Goal: Task Accomplishment & Management: Complete application form

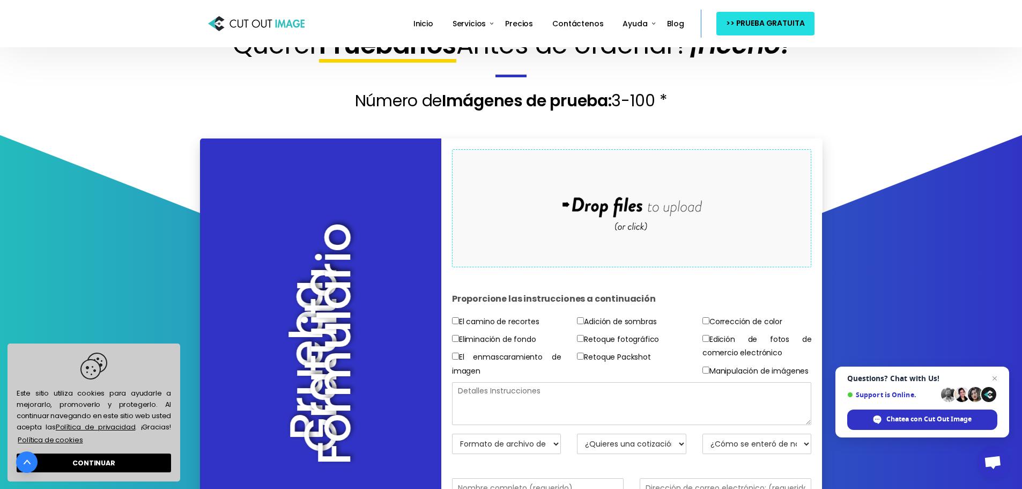
scroll to position [54, 0]
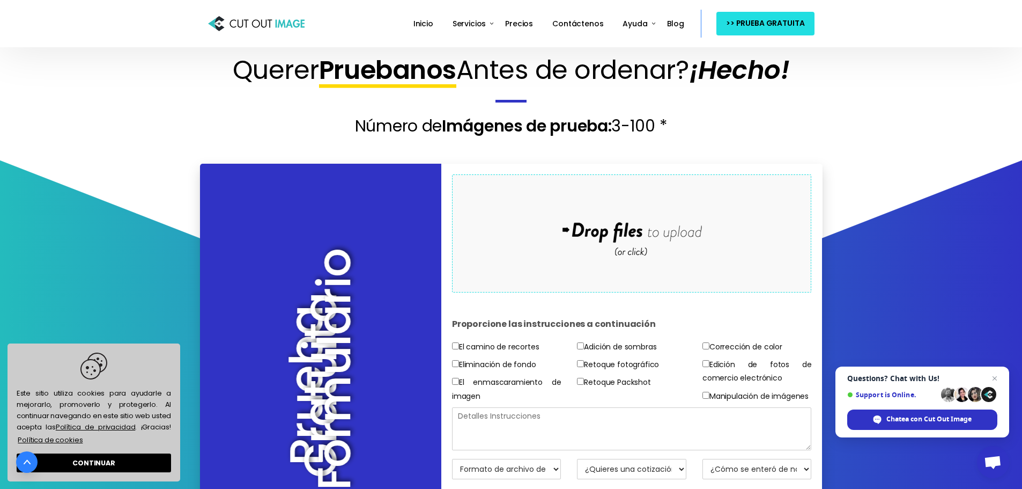
click at [638, 239] on div "Drop files here to upload" at bounding box center [632, 233] width 230 height 66
click at [705, 394] on input"] "Manipulación de imágenes" at bounding box center [706, 394] width 7 height 7
checkbox input"] "true"
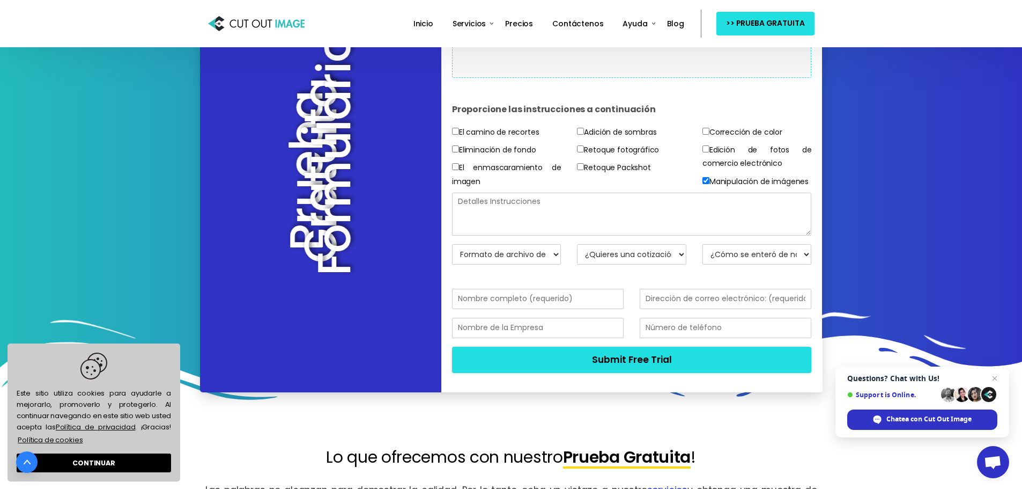
click at [508, 230] on textarea at bounding box center [632, 214] width 360 height 43
type textarea "poner en maniqui invisible"
click at [555, 264] on select "Formato de archivo de retorno JPG - Fondo de pantalla blanco PNG - BG transpare…" at bounding box center [506, 254] width 109 height 20
select select "JPG w/ White BG"
click at [452, 257] on select "Formato de archivo de retorno JPG - Fondo de pantalla blanco PNG - BG transpare…" at bounding box center [506, 254] width 109 height 20
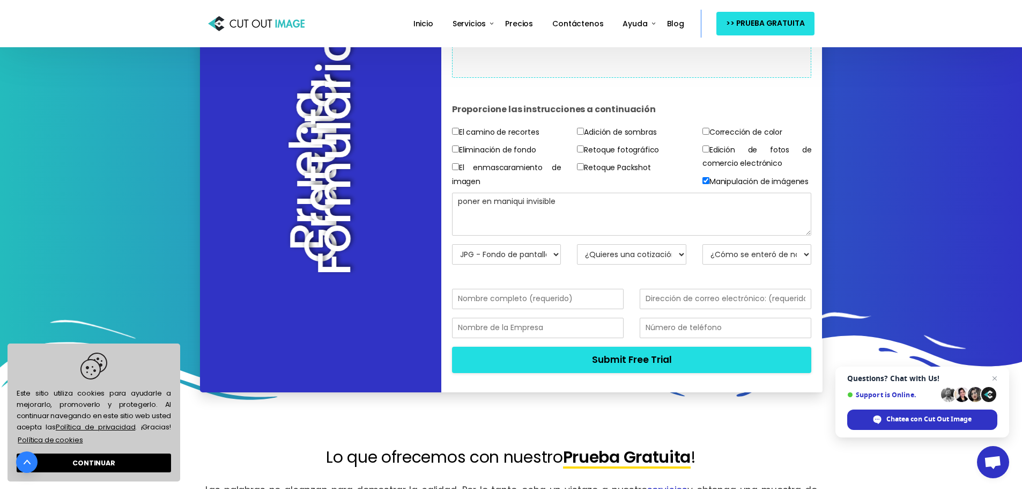
click at [671, 264] on select "¿Quieres una cotización? No, solo imágenes de prueba Sí, cotización por favor" at bounding box center [631, 254] width 109 height 20
select select "No"
click at [577, 257] on select "¿Quieres una cotización? No, solo imágenes de prueba Sí, cotización por favor" at bounding box center [631, 254] width 109 height 20
click at [740, 264] on select "¿Cómo se enteró de nosotros? Correo electrónico Buscador Amigo / Colega Redes s…" at bounding box center [757, 254] width 109 height 20
select select "Email"
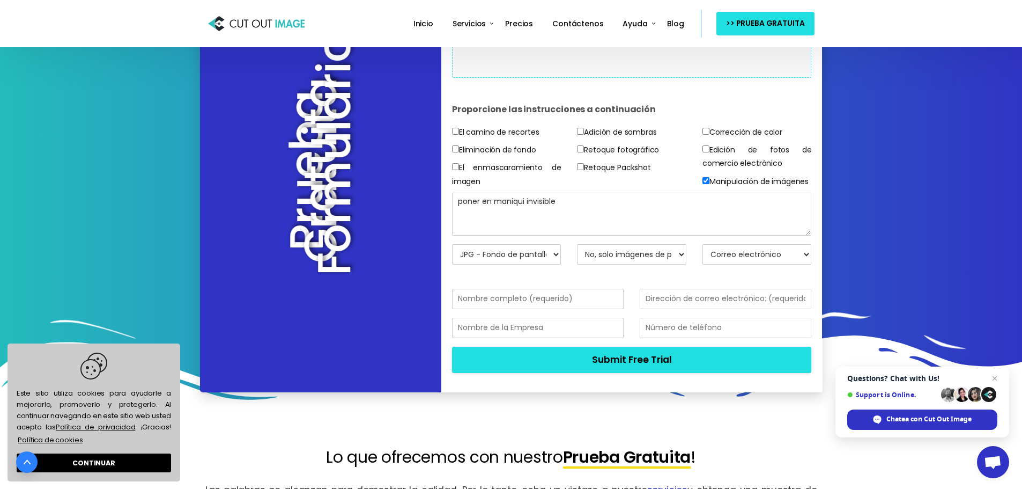
click at [703, 257] on select "¿Cómo se enteró de nosotros? Correo electrónico Buscador Amigo / Colega Redes s…" at bounding box center [757, 254] width 109 height 20
click at [583, 309] on input "text" at bounding box center [538, 299] width 172 height 20
type input "cesar gzl s"
click at [679, 309] on input "email" at bounding box center [726, 299] width 172 height 20
type input "cesar.ak.ca.17@gmail.com"
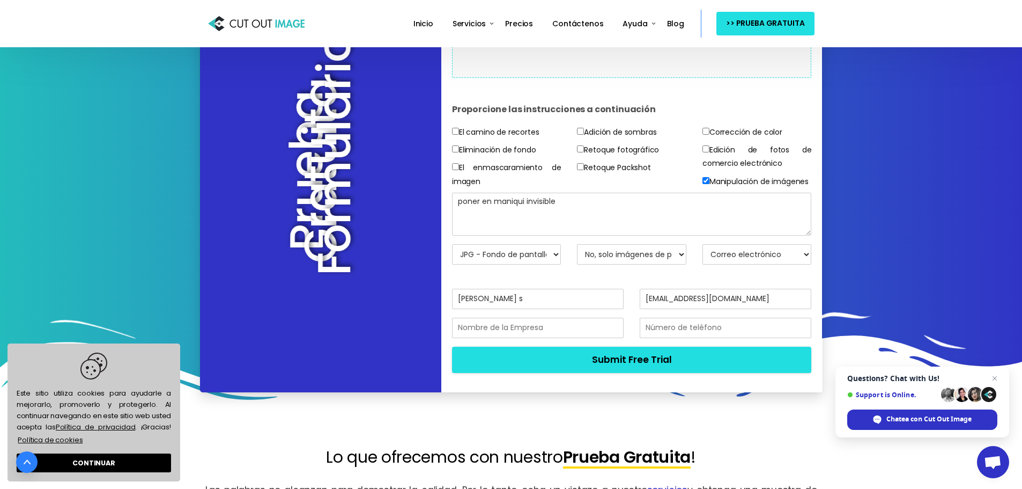
click at [748, 309] on input "cesar.ak.ca.17@gmail.com" at bounding box center [726, 299] width 172 height 20
drag, startPoint x: 751, startPoint y: 311, endPoint x: 571, endPoint y: 309, distance: 180.2
click at [571, 309] on div "cesar gzl s cesar.ak.ca.17@gmail.com" at bounding box center [632, 303] width 376 height 29
click at [679, 308] on input "email" at bounding box center [726, 299] width 172 height 20
type input "cgs_lef_17@hotmail.com"
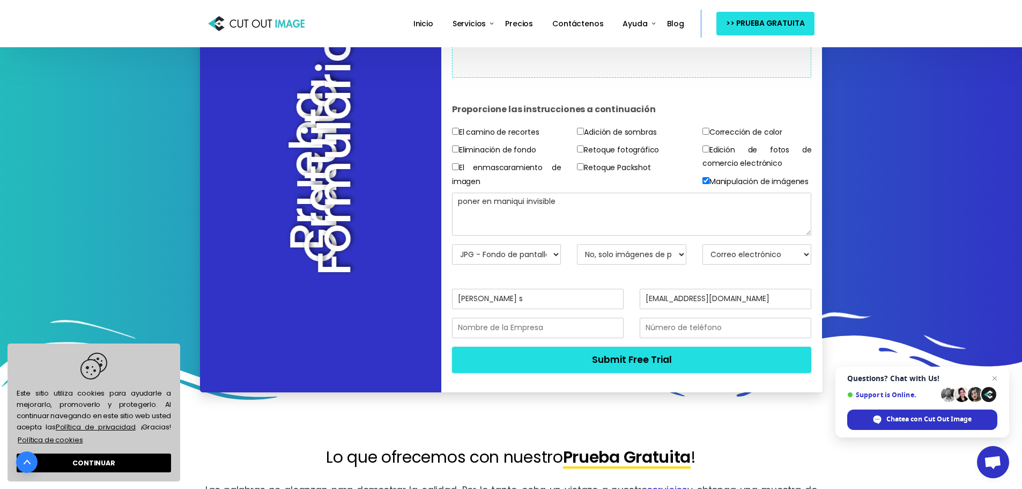
click at [583, 336] on input "text" at bounding box center [538, 327] width 172 height 20
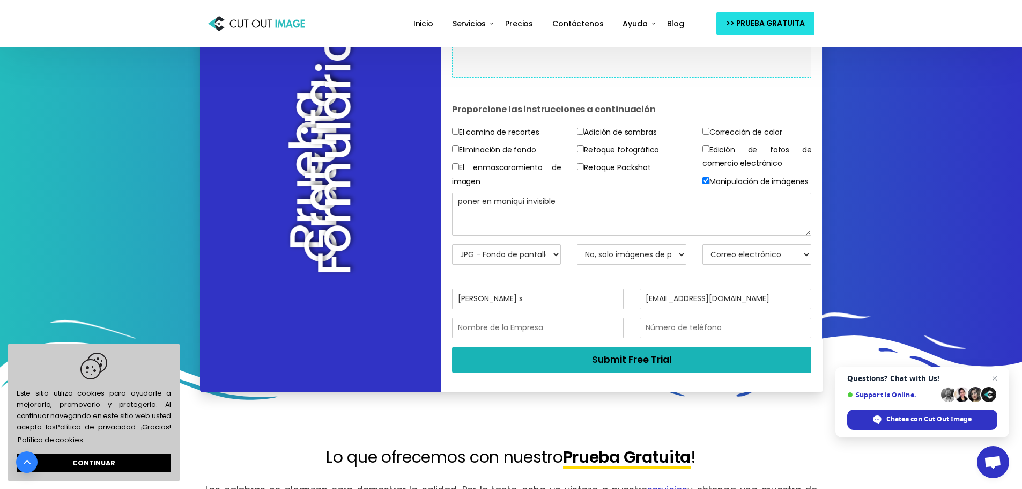
click at [630, 372] on button "Submit Free Trial" at bounding box center [632, 359] width 360 height 26
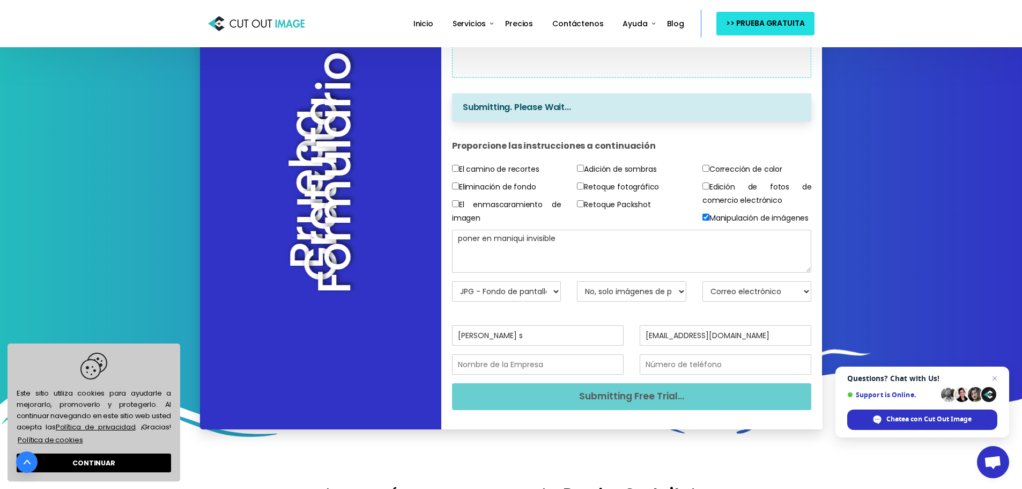
scroll to position [0, 0]
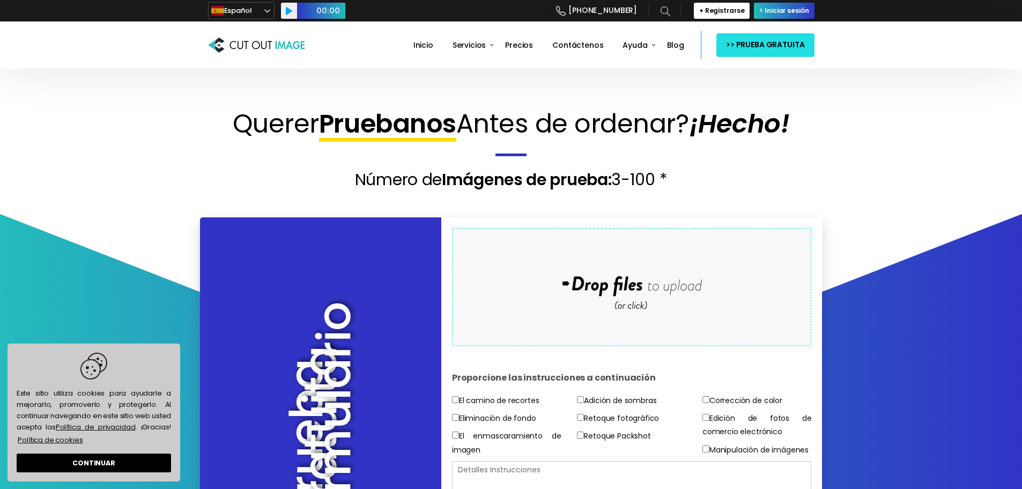
click at [620, 287] on div "Drop files here to upload" at bounding box center [632, 287] width 230 height 66
